Goal: Task Accomplishment & Management: Use online tool/utility

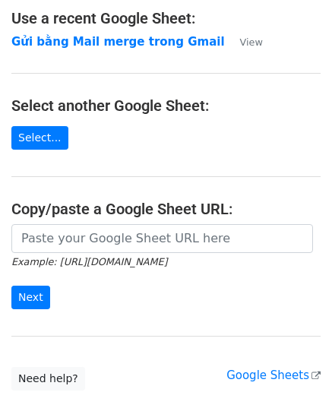
scroll to position [193, 0]
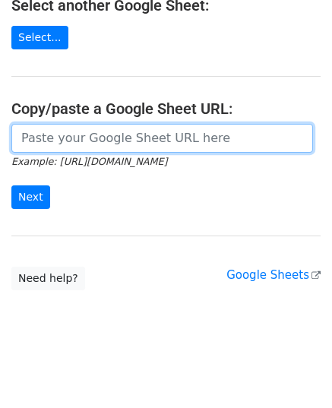
click at [120, 137] on input "url" at bounding box center [161, 138] width 301 height 29
paste input "morgane.lovely Morgane@orea-influence.com ugc_danieelle ugcwithdaniellee@gmail.…"
type input "morgane.lovely Morgane@orea-influence.com ugc_danieelle ugcwithdaniellee@gmail.…"
click at [95, 132] on input "url" at bounding box center [161, 138] width 301 height 29
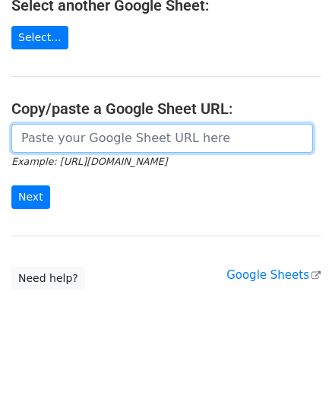
paste input "https://docs.google.com/spreadsheets/d/1cjVd6gRPH9KNXuA38ONzmLVpR97er3TsyXYcOIG…"
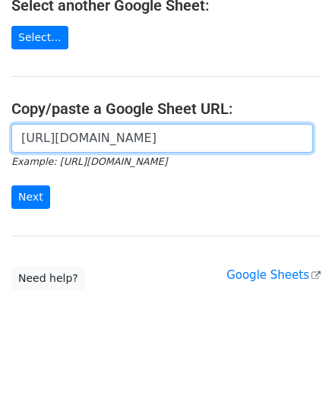
scroll to position [0, 446]
type input "https://docs.google.com/spreadsheets/d/1cjVd6gRPH9KNXuA38ONzmLVpR97er3TsyXYcOIG…"
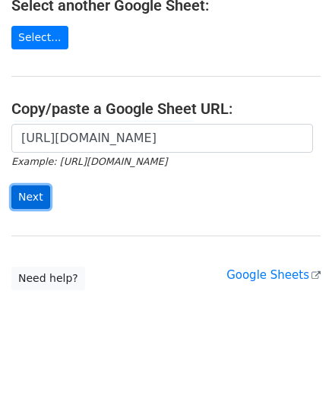
click at [35, 195] on input "Next" at bounding box center [30, 197] width 39 height 24
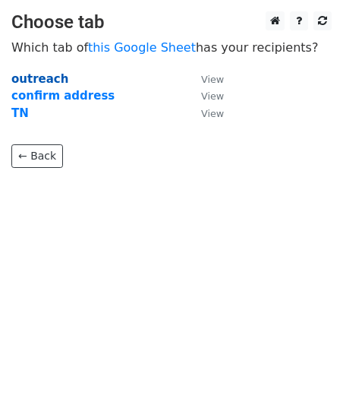
click at [18, 81] on strong "outreach" at bounding box center [39, 79] width 57 height 14
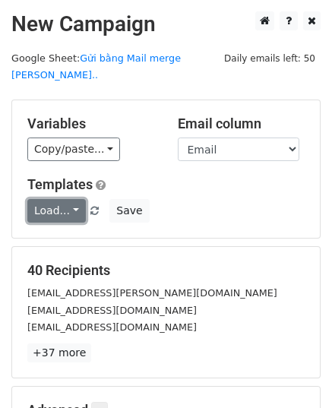
click at [70, 199] on link "Load..." at bounding box center [56, 211] width 58 height 24
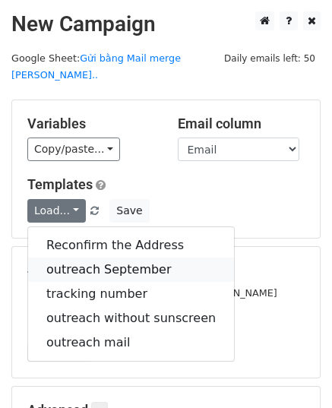
click at [111, 257] on link "outreach September" at bounding box center [131, 269] width 206 height 24
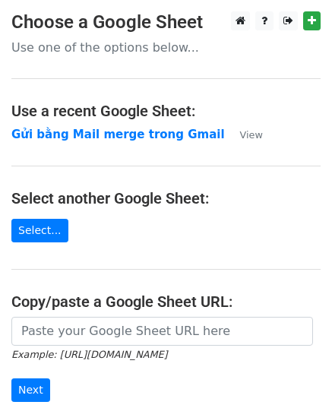
scroll to position [193, 0]
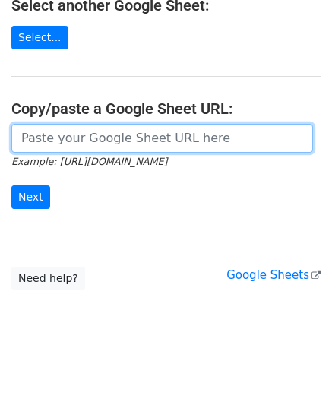
click at [102, 139] on input "url" at bounding box center [161, 138] width 301 height 29
paste input "Mypreciouzkids Chueimei@gmail.com Jaime 54 Belimbing Ave Singapore Singapore 34…"
type input "Mypreciouzkids Chueimei@gmail.com Jaime 54 Belimbing Ave Singapore Singapore 34…"
click at [118, 142] on input "url" at bounding box center [161, 138] width 301 height 29
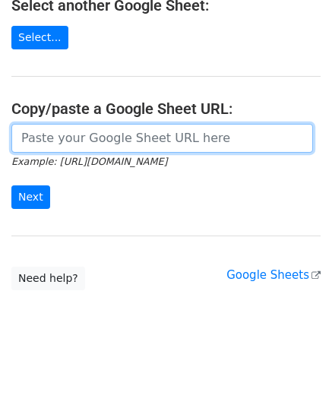
paste input "https://docs.google.com/spreadsheets/d/1cjVd6gRPH9KNXuA38ONzmLVpR97er3TsyXYcOIG…"
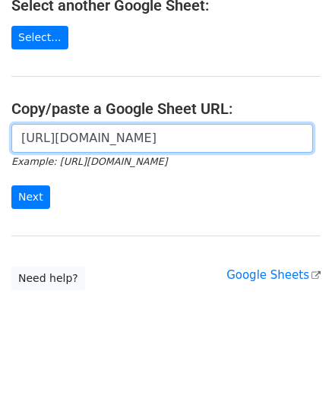
scroll to position [0, 458]
type input "https://docs.google.com/spreadsheets/d/1cjVd6gRPH9KNXuA38ONzmLVpR97er3TsyXYcOIG…"
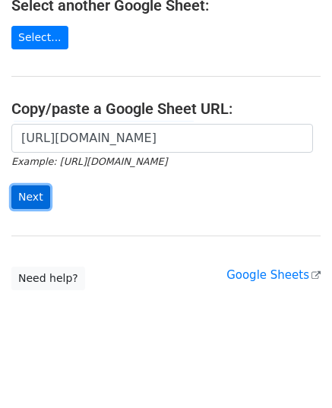
click at [29, 192] on input "Next" at bounding box center [30, 197] width 39 height 24
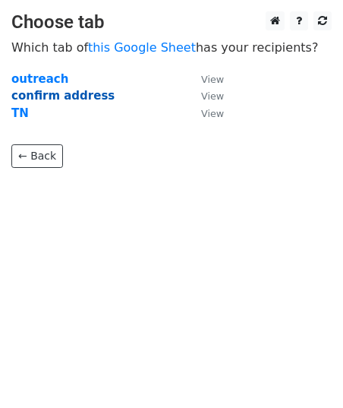
click at [55, 96] on strong "confirm address" at bounding box center [62, 96] width 103 height 14
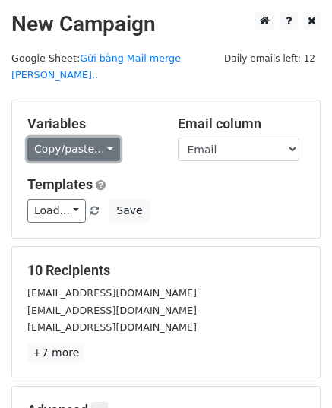
click at [80, 137] on link "Copy/paste..." at bounding box center [73, 149] width 93 height 24
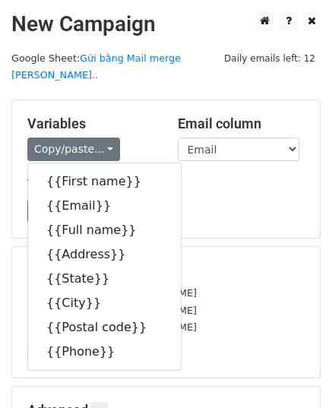
click at [140, 137] on div "Copy/paste... {{First name}} {{Email}} {{Full name}} {{Address}} {{State}} {{Ci…" at bounding box center [91, 149] width 128 height 24
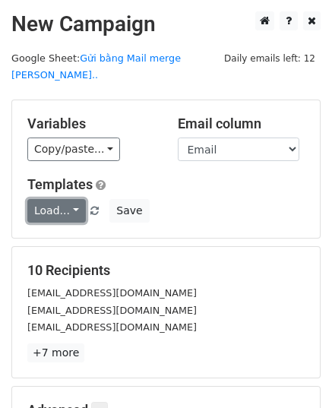
click at [72, 199] on link "Load..." at bounding box center [56, 211] width 58 height 24
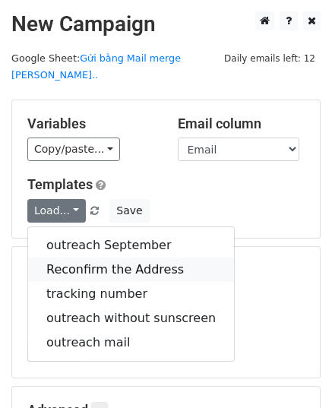
click at [96, 257] on link "Reconfirm the Address" at bounding box center [131, 269] width 206 height 24
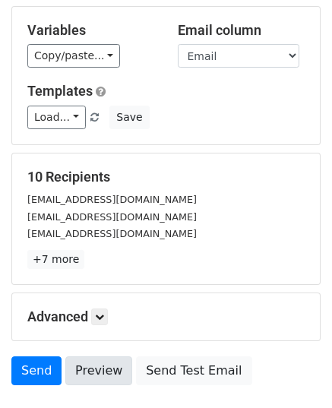
scroll to position [179, 0]
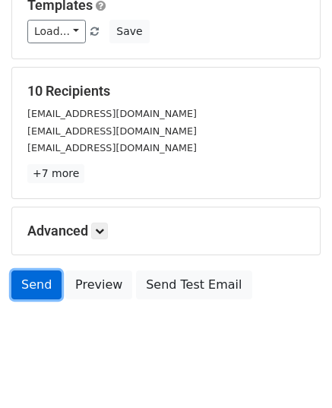
click at [31, 270] on link "Send" at bounding box center [36, 284] width 50 height 29
